Goal: Browse casually: Explore the website without a specific task or goal

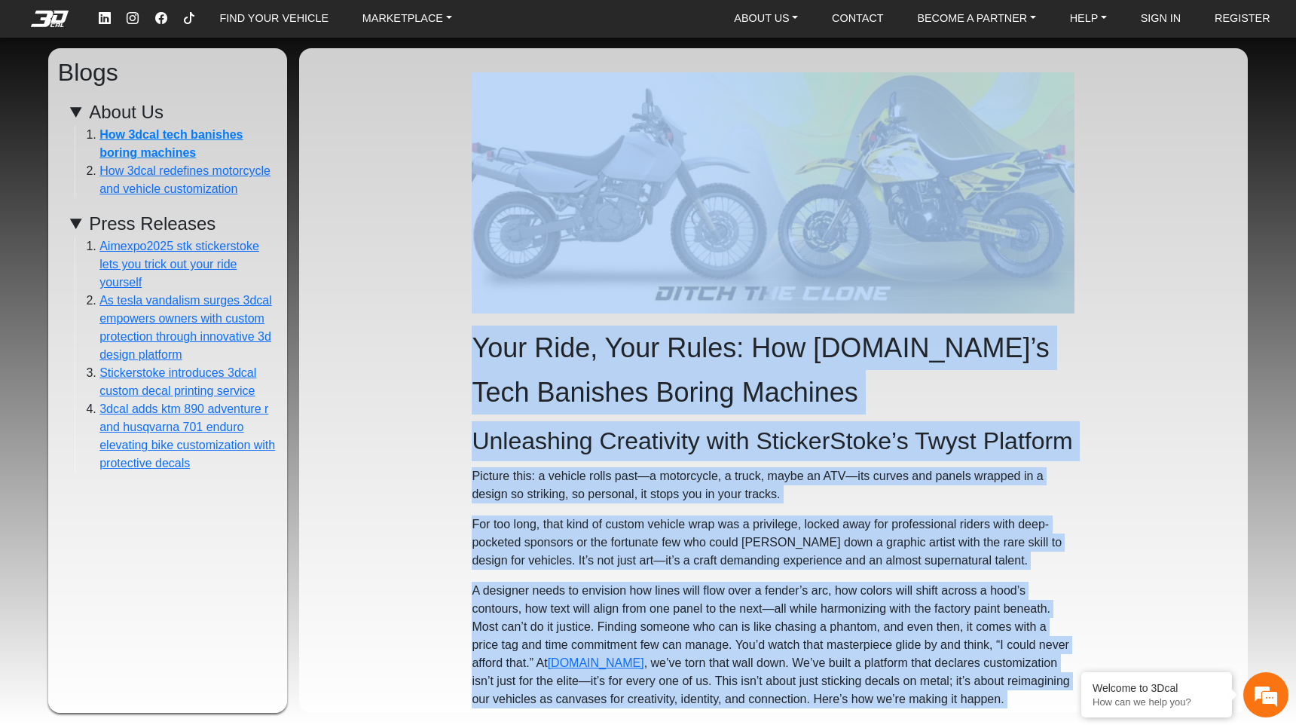
scroll to position [4519, 0]
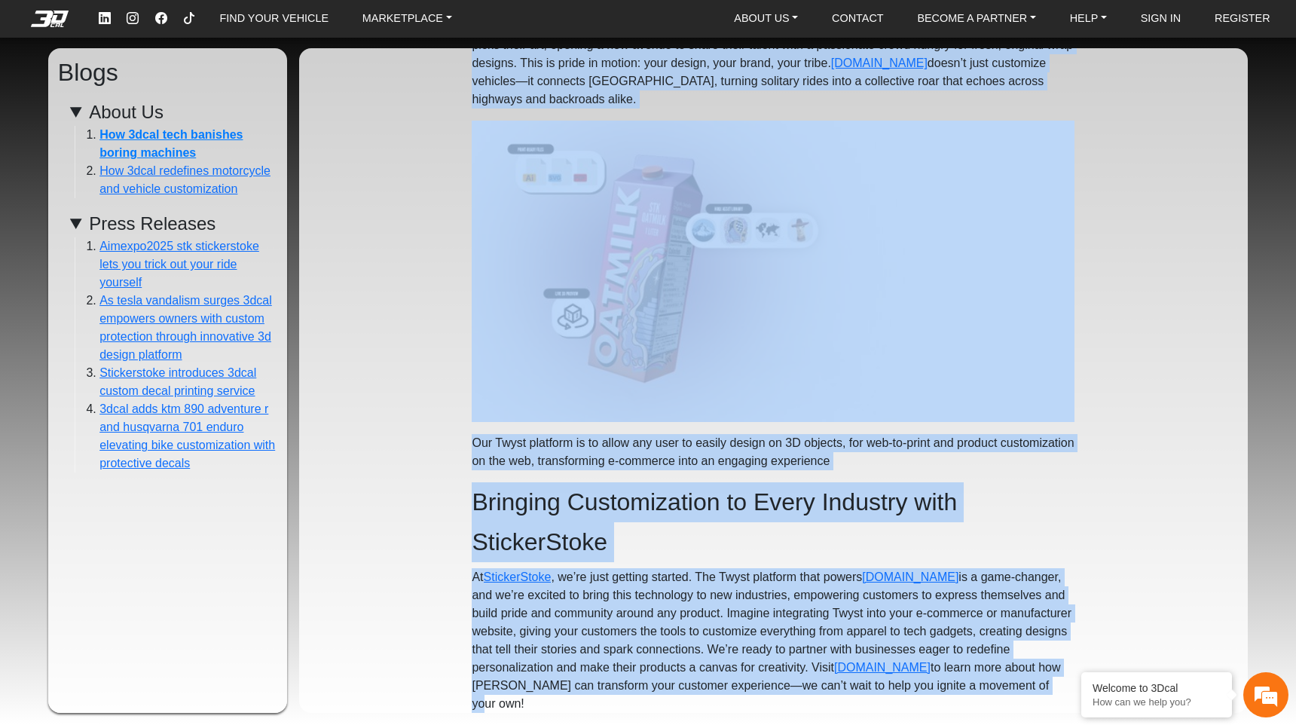
click at [311, 550] on div "Your Ride, Your Rules: How 3DCal.com’s Tech Banishes Boring Machines Unleashing…" at bounding box center [773, 380] width 949 height 665
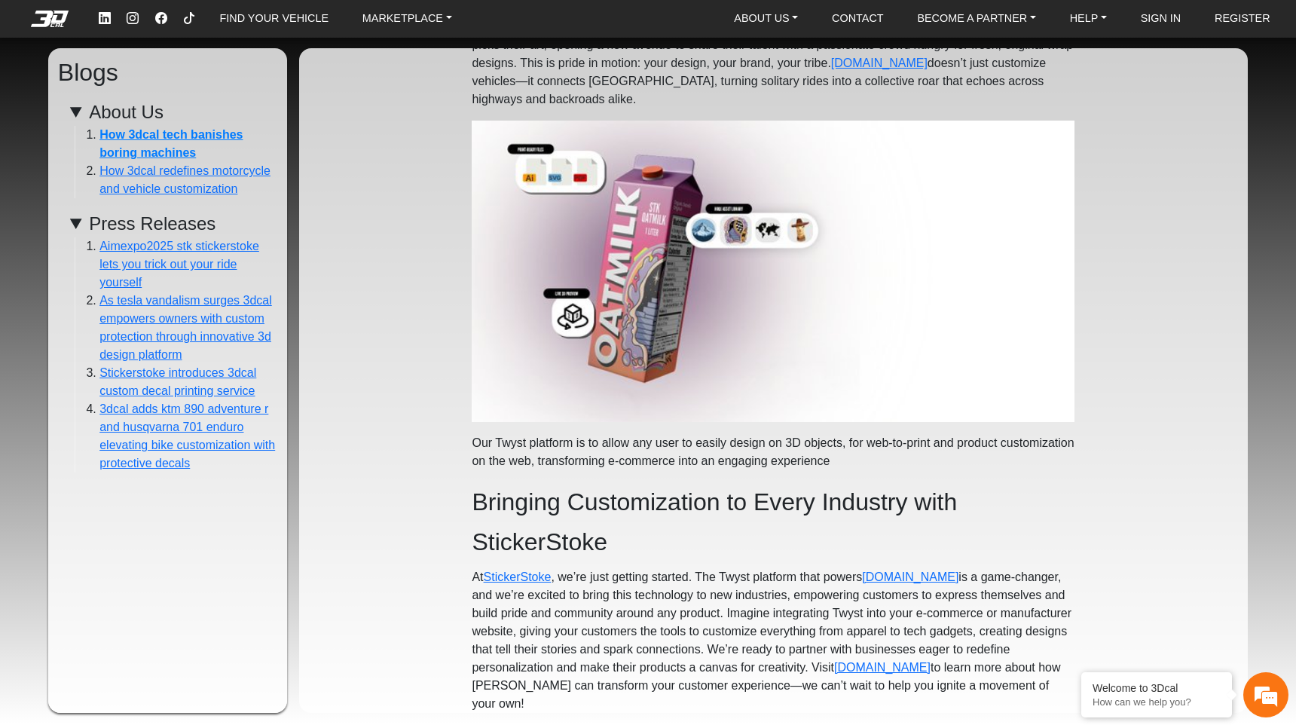
click at [47, 23] on em at bounding box center [50, 19] width 60 height 17
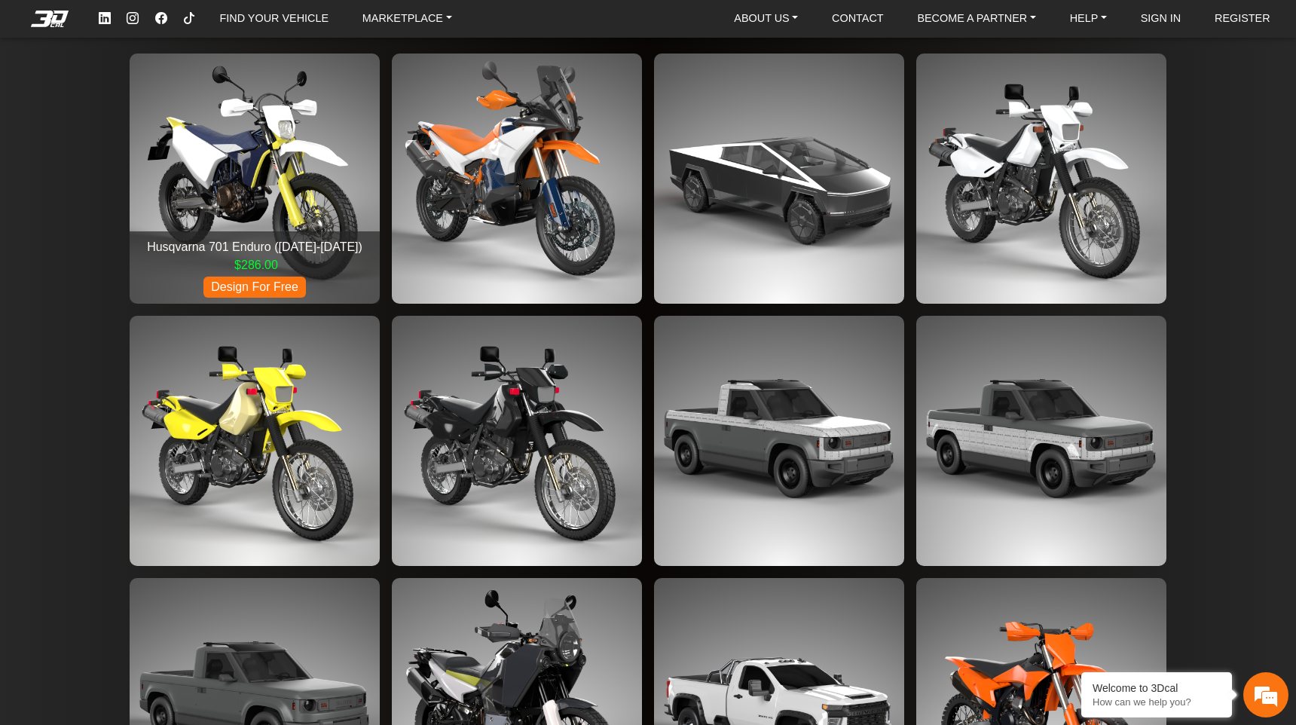
scroll to position [2482, 0]
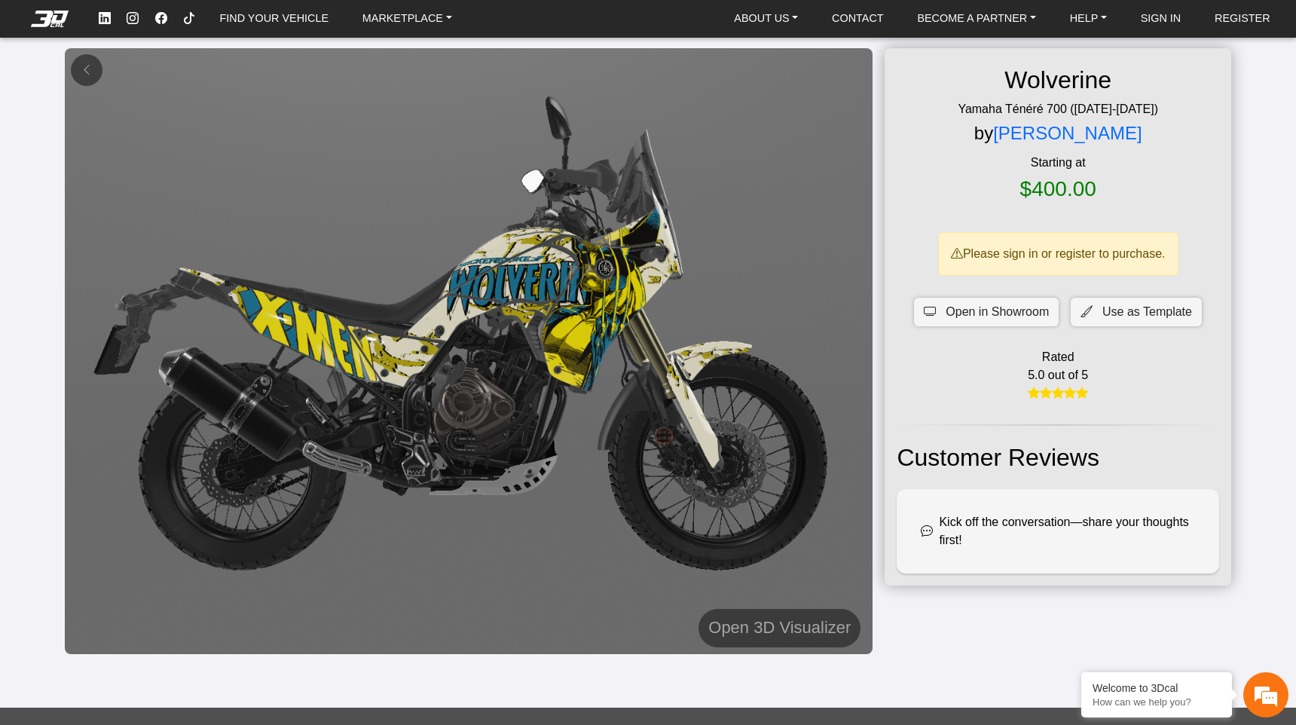
click at [31, 100] on div "Open 3D Visualizer Wolverine Yamaha Ténéré 700 (2019-2024) by Samuel De Castro …" at bounding box center [648, 353] width 1296 height 707
click at [972, 318] on span "Open in Showroom" at bounding box center [997, 312] width 103 height 18
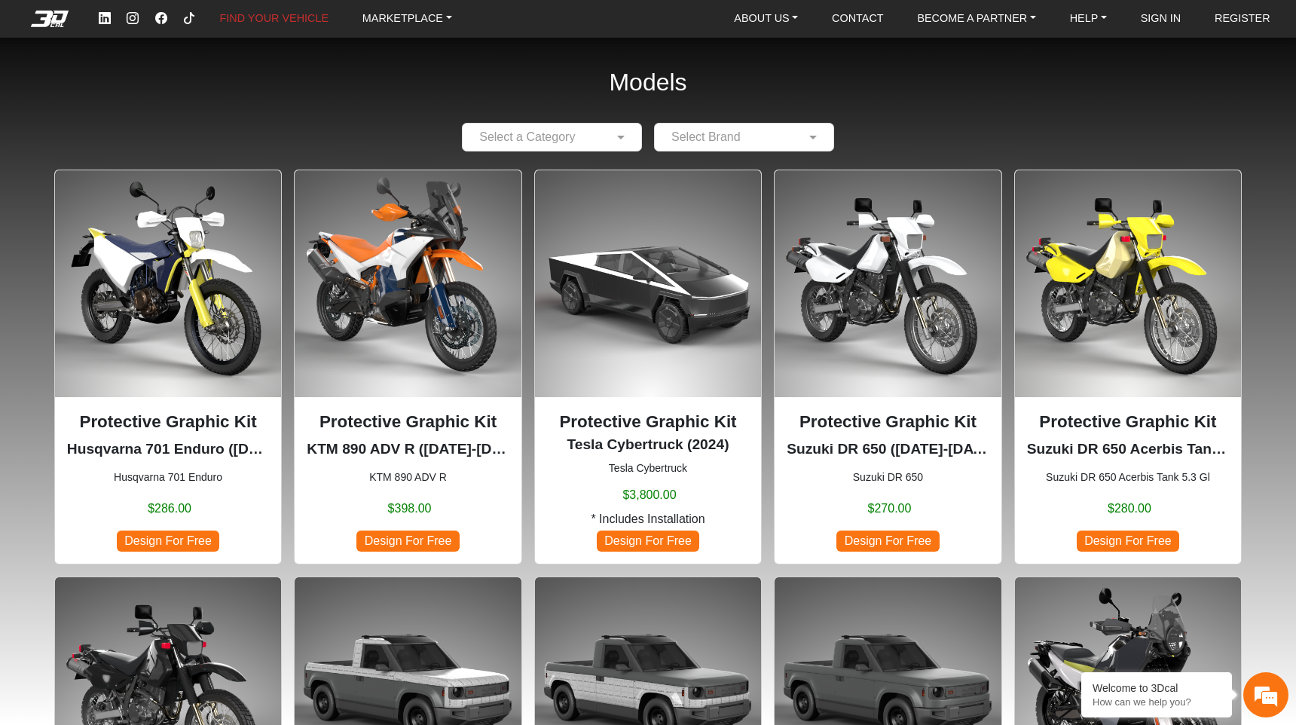
click at [64, 15] on em at bounding box center [50, 19] width 60 height 17
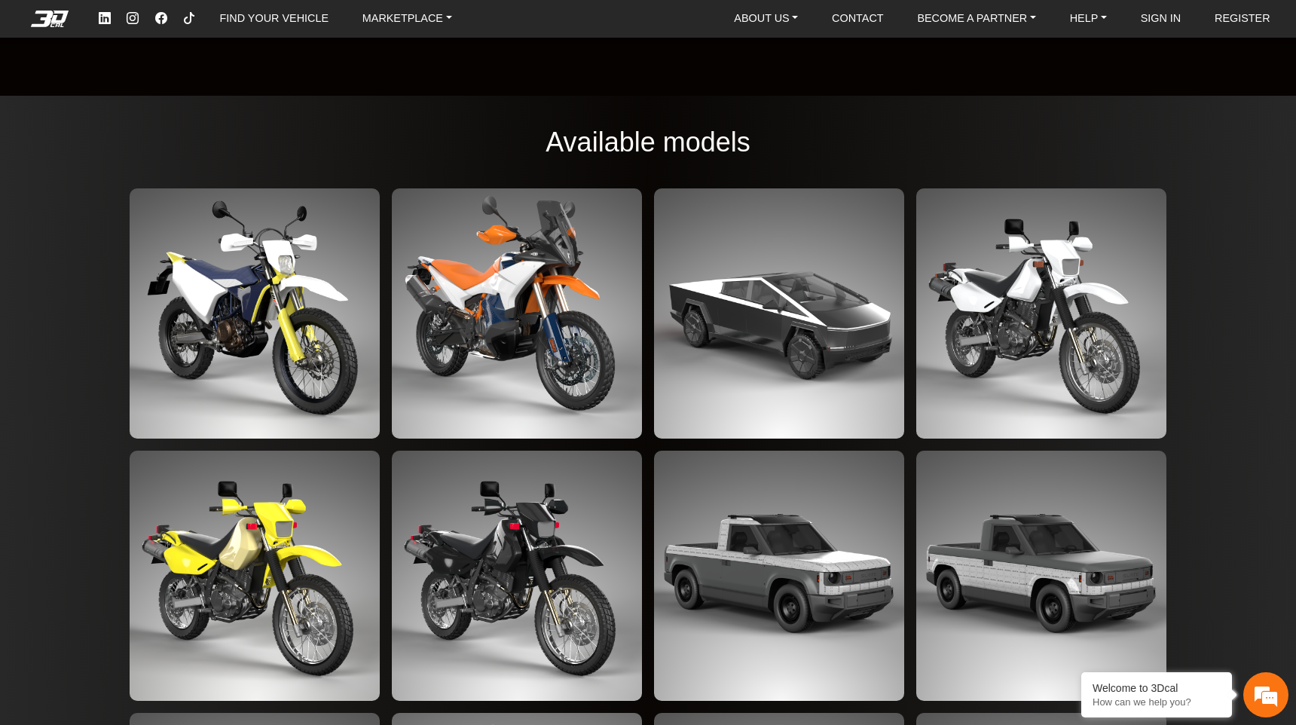
scroll to position [2343, 0]
